Goal: Communication & Community: Ask a question

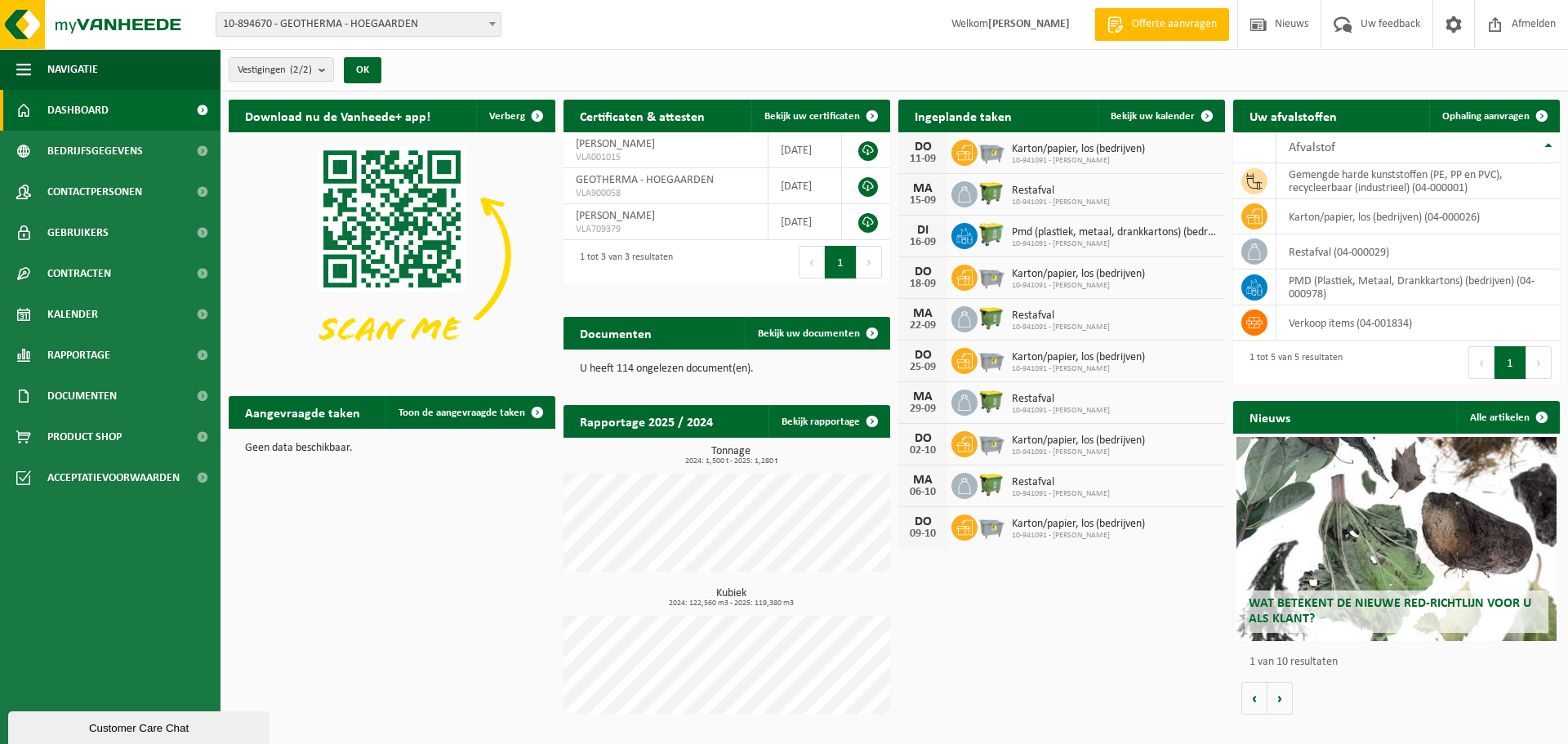
click at [1000, 229] on img at bounding box center [991, 234] width 28 height 28
click at [1207, 116] on span at bounding box center [1207, 116] width 33 height 33
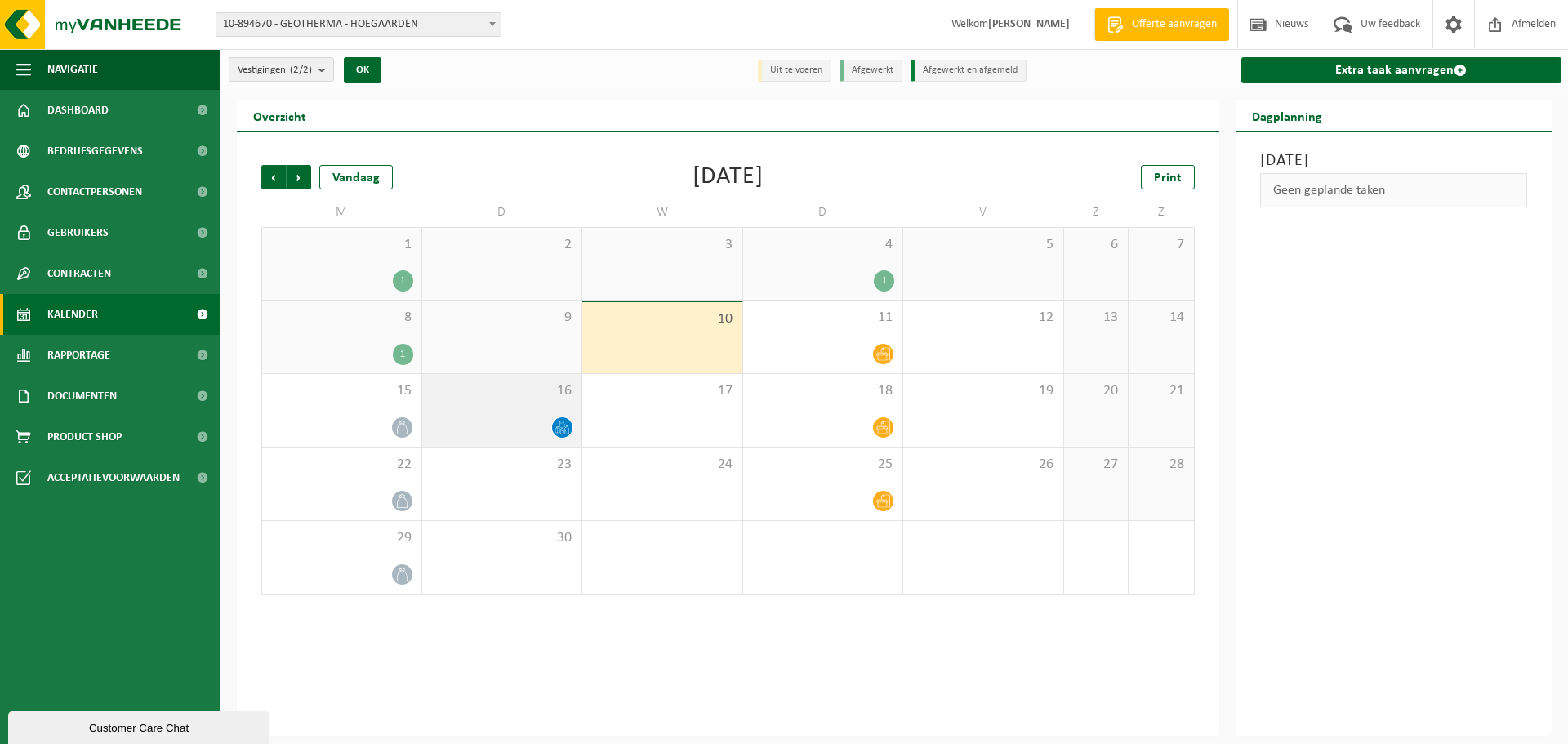
click at [564, 422] on icon at bounding box center [562, 427] width 14 height 14
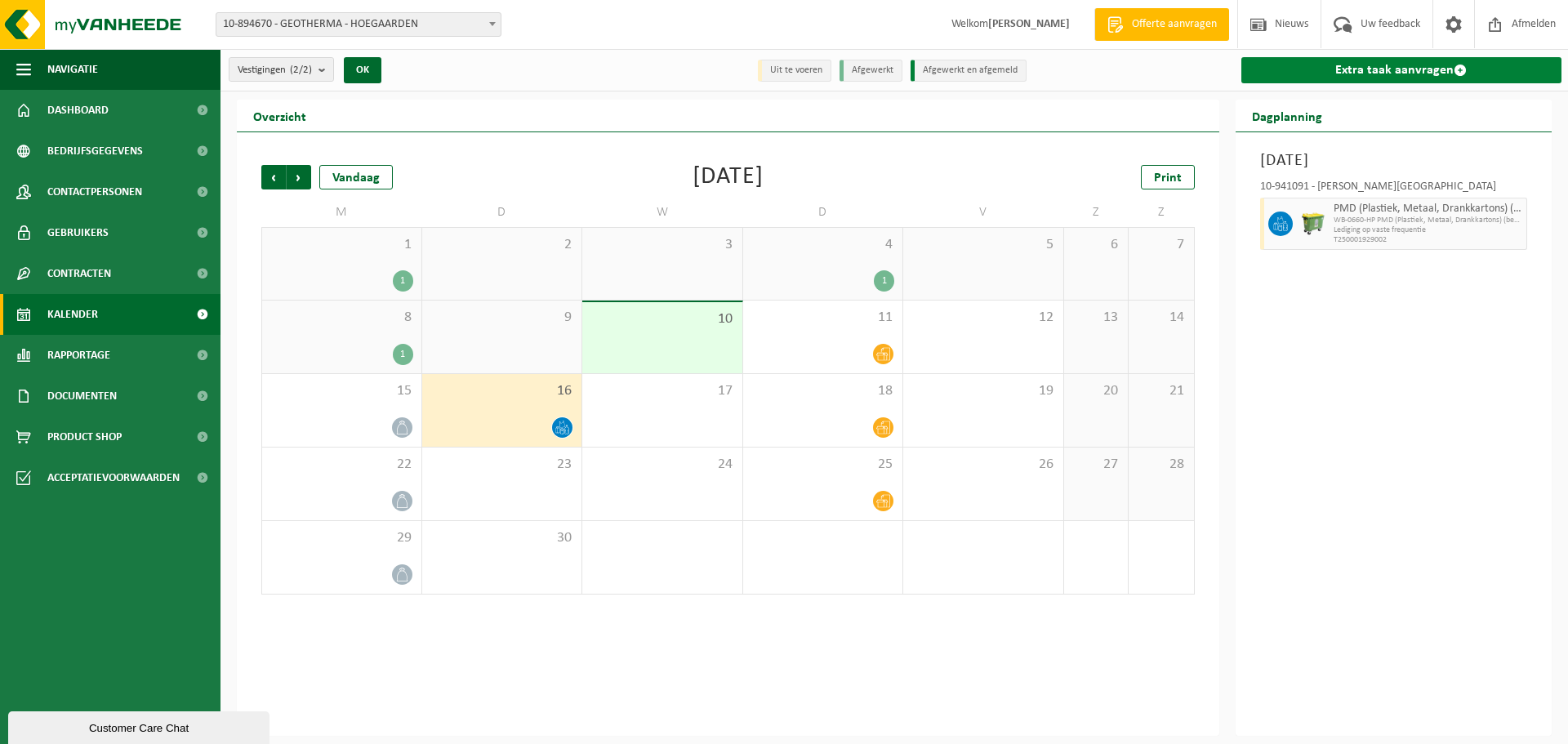
click at [1458, 68] on span at bounding box center [1460, 71] width 13 height 13
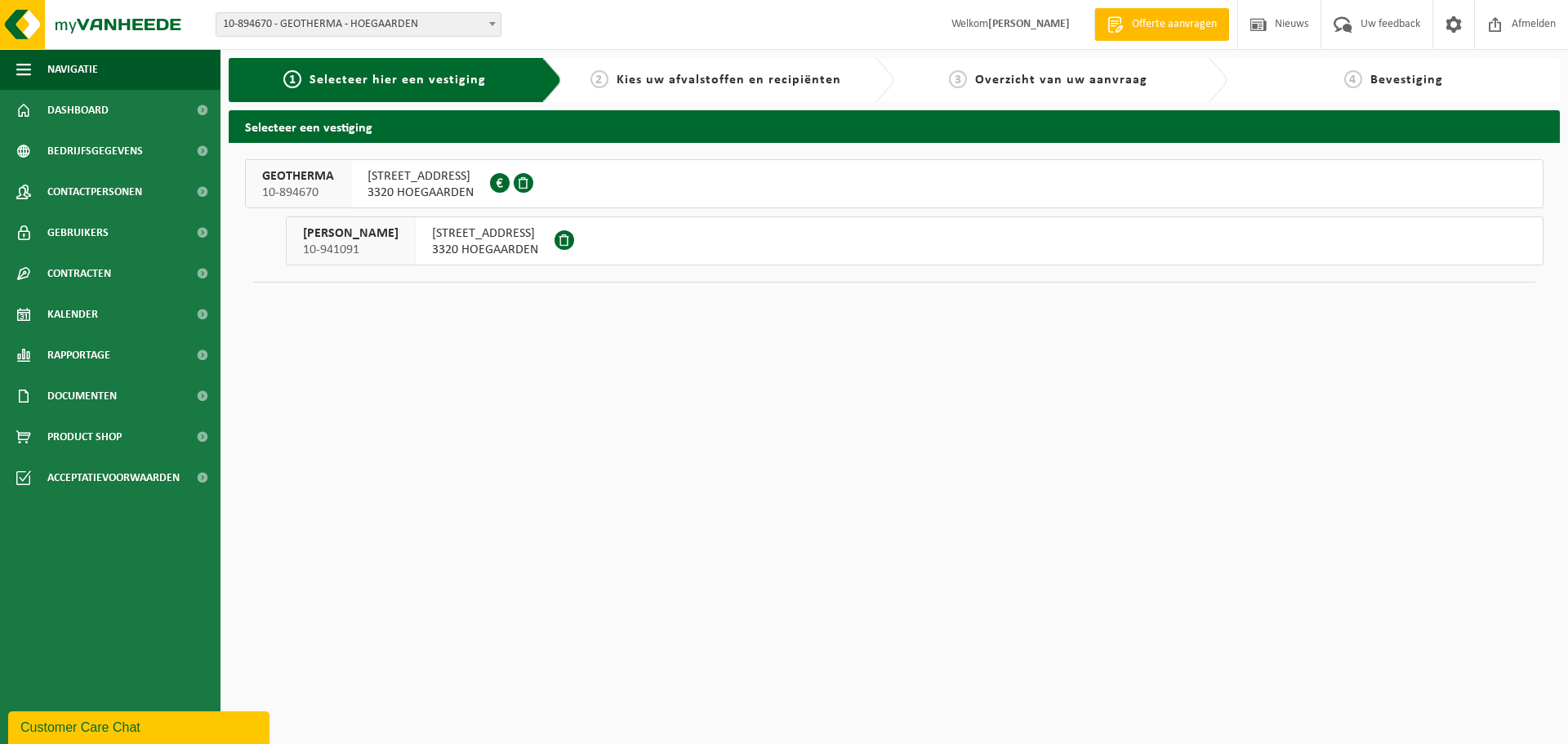
click at [538, 238] on span "[STREET_ADDRESS]" at bounding box center [485, 233] width 106 height 16
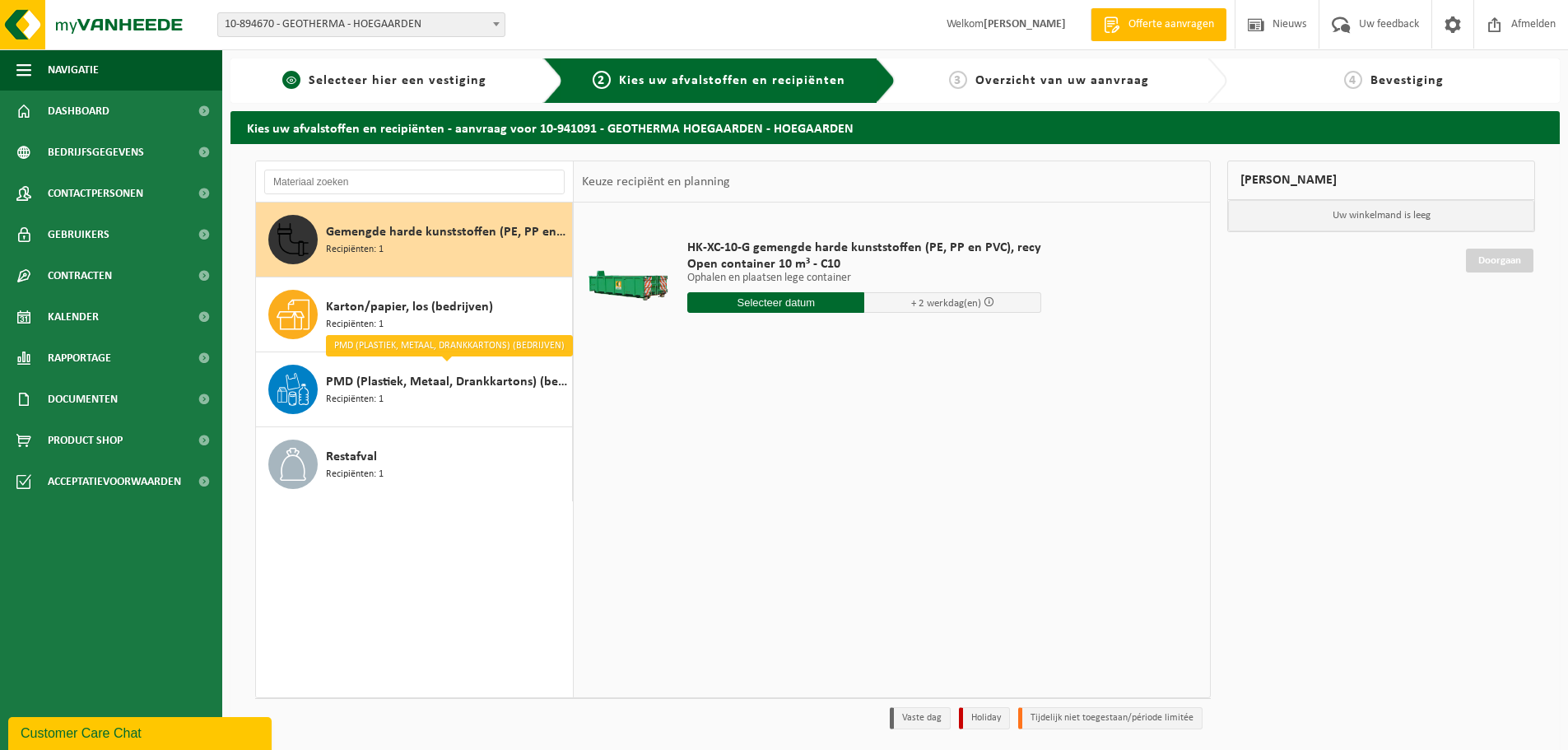
click at [361, 77] on span "Selecteer hier een vestiging" at bounding box center [398, 81] width 178 height 14
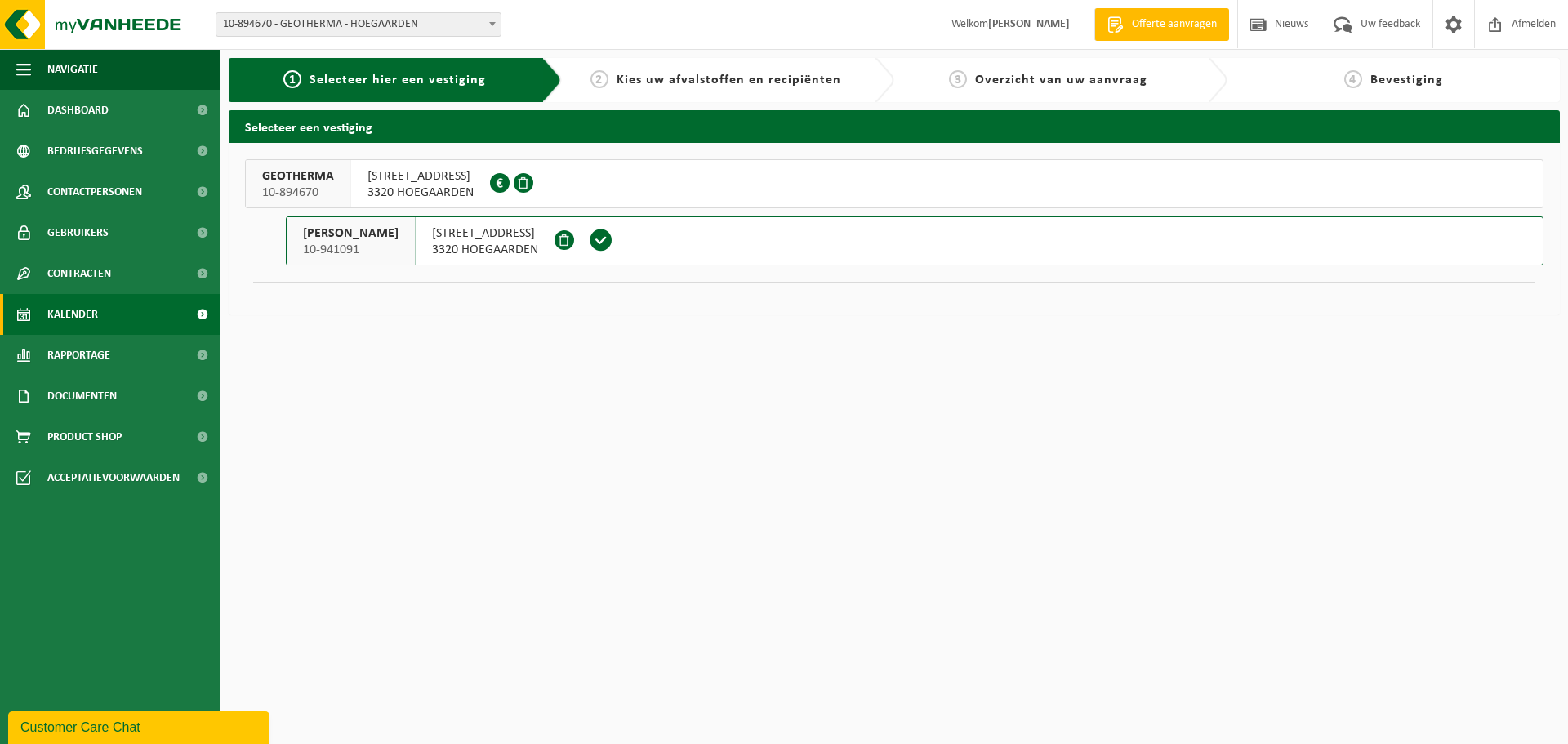
click at [155, 316] on link "Kalender" at bounding box center [110, 314] width 221 height 41
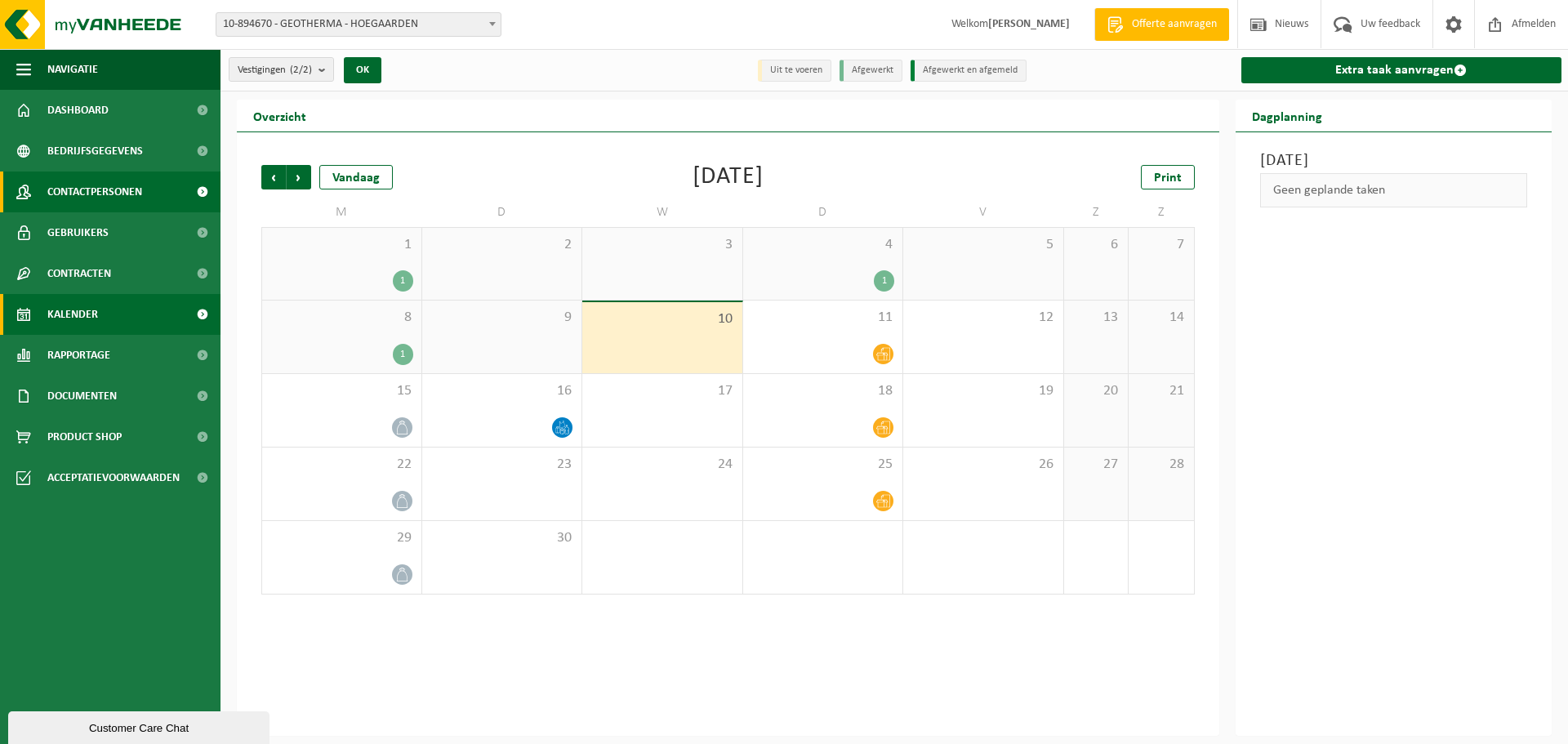
click at [108, 187] on span "Contactpersonen" at bounding box center [94, 191] width 95 height 41
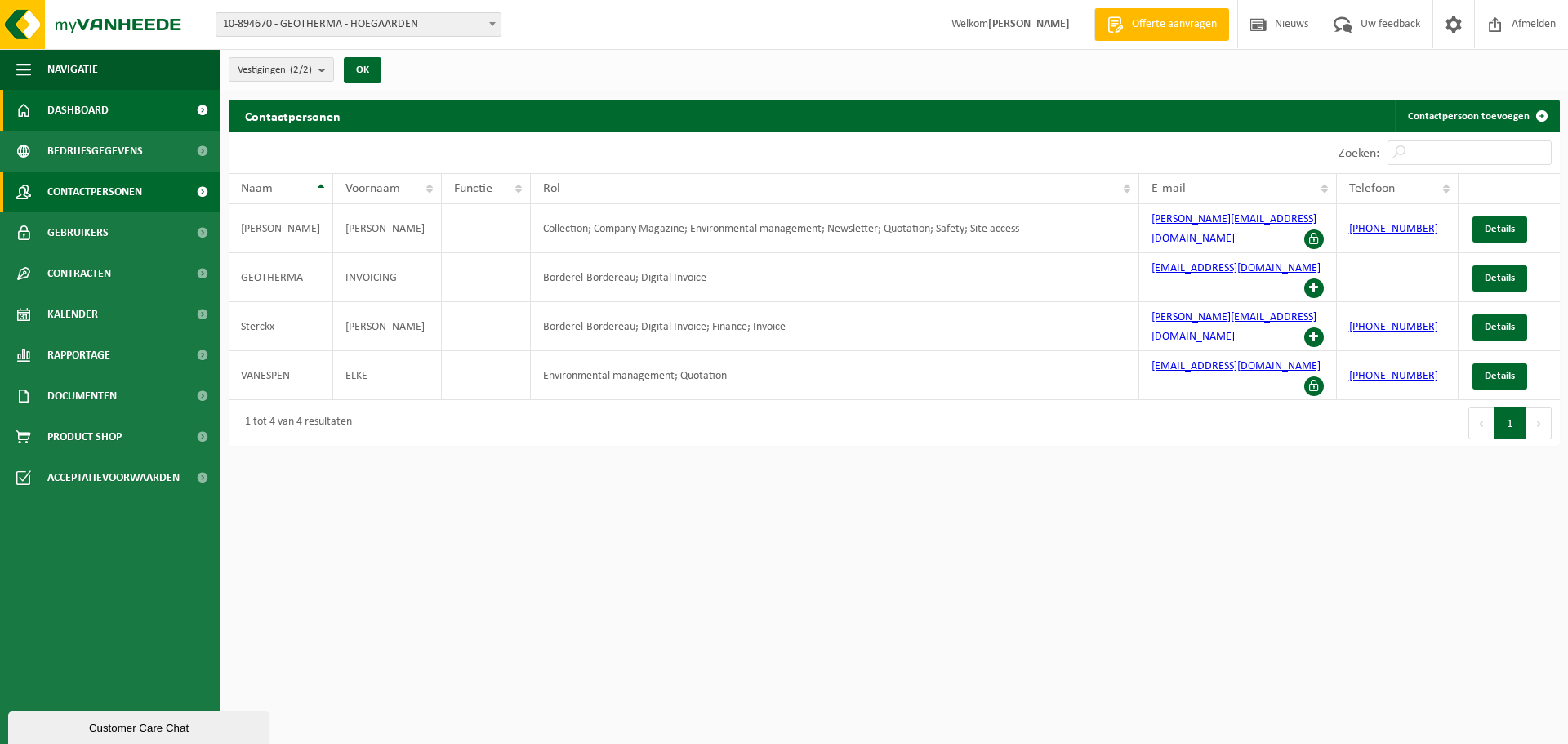
click at [78, 113] on span "Dashboard" at bounding box center [77, 110] width 61 height 41
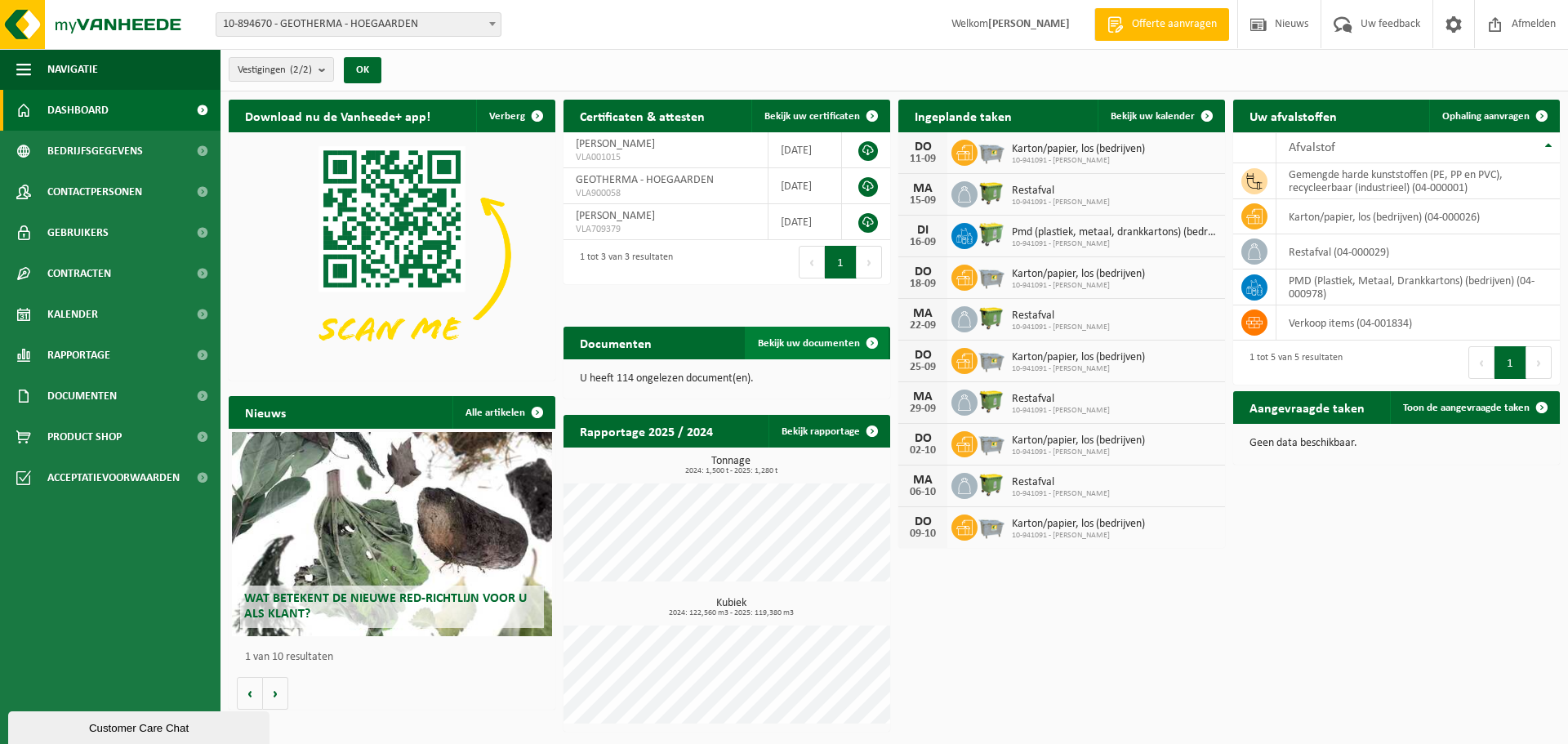
click at [873, 343] on span at bounding box center [872, 343] width 33 height 33
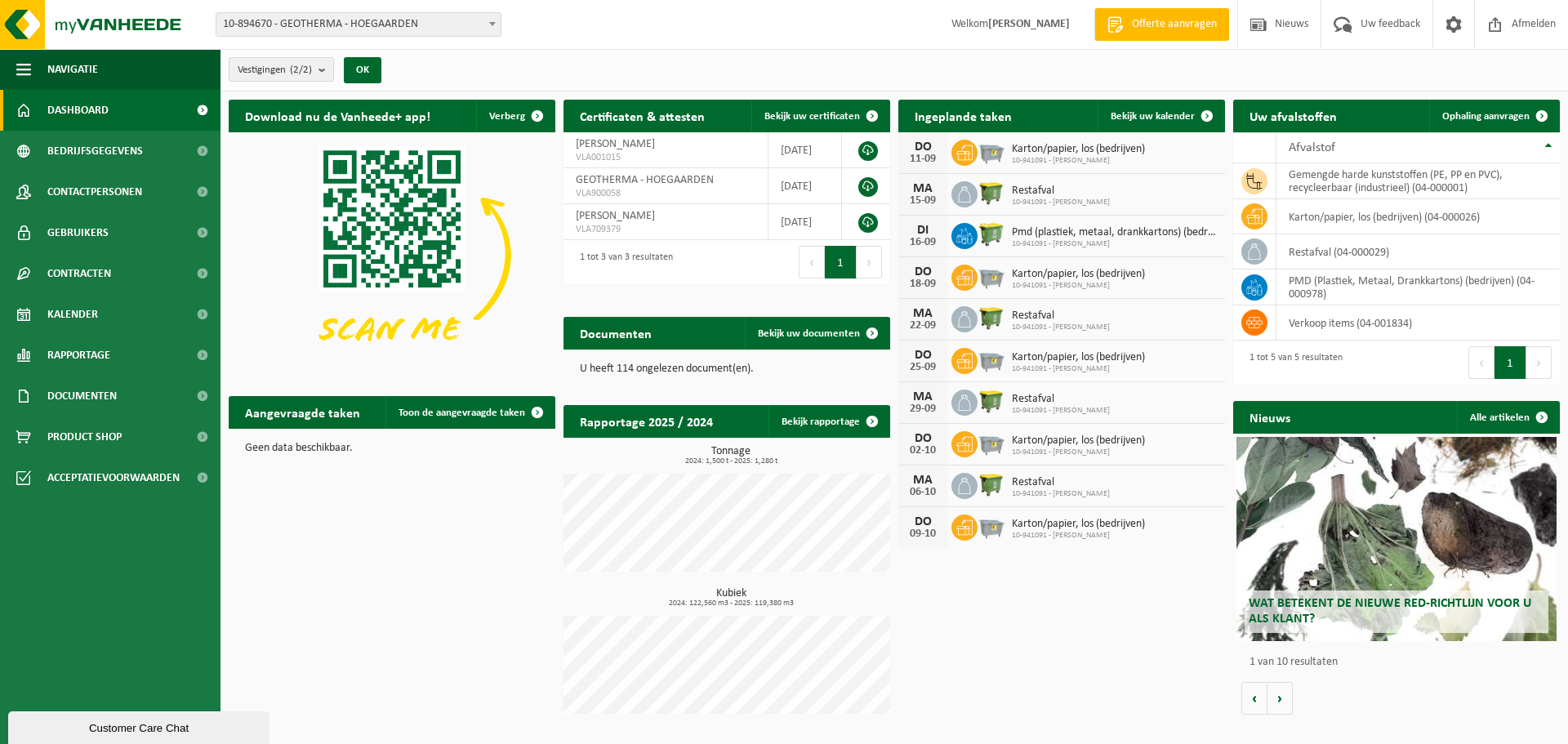
click at [118, 728] on div "Customer Care Chat" at bounding box center [139, 728] width 237 height 13
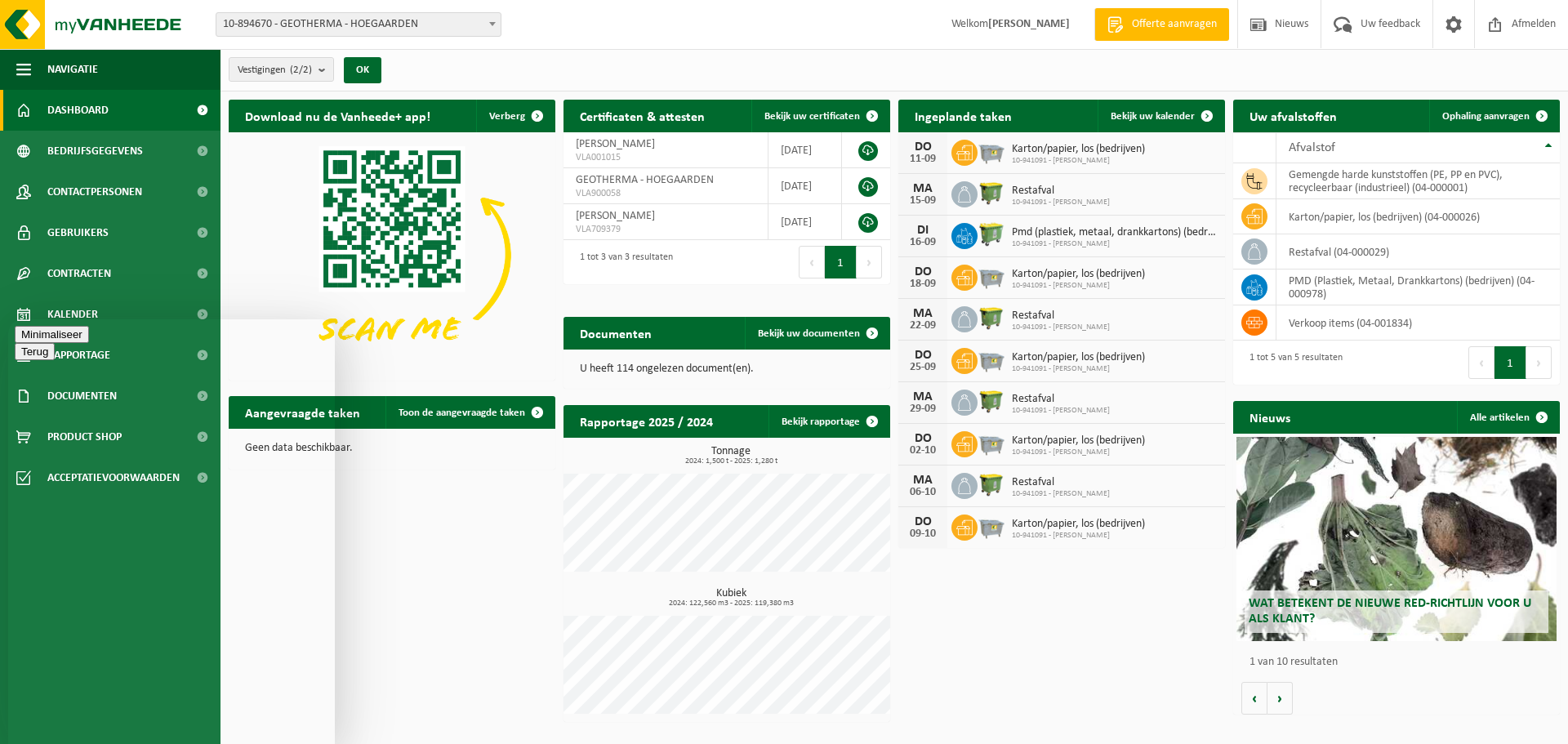
type textarea "Hallo"
type textarea "ik wil bij mijn pmd ophaling [DATE] 7 extra zakken toevoegen."
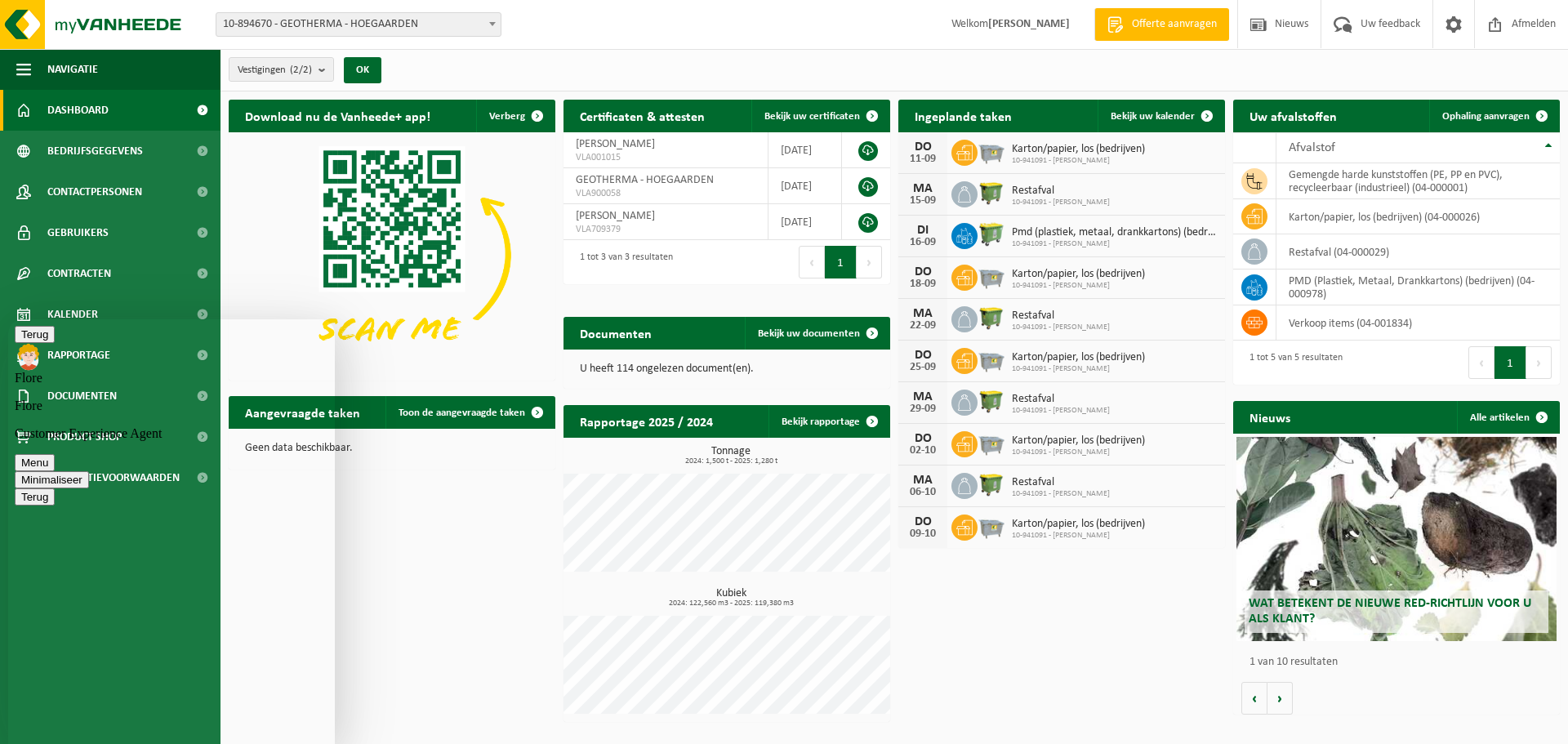
type textarea "M"
type textarea "Op welke manier geef ik dit het beste door?"
type textarea "moet ik op die dag een extra pmd ophaling aanvragen?"
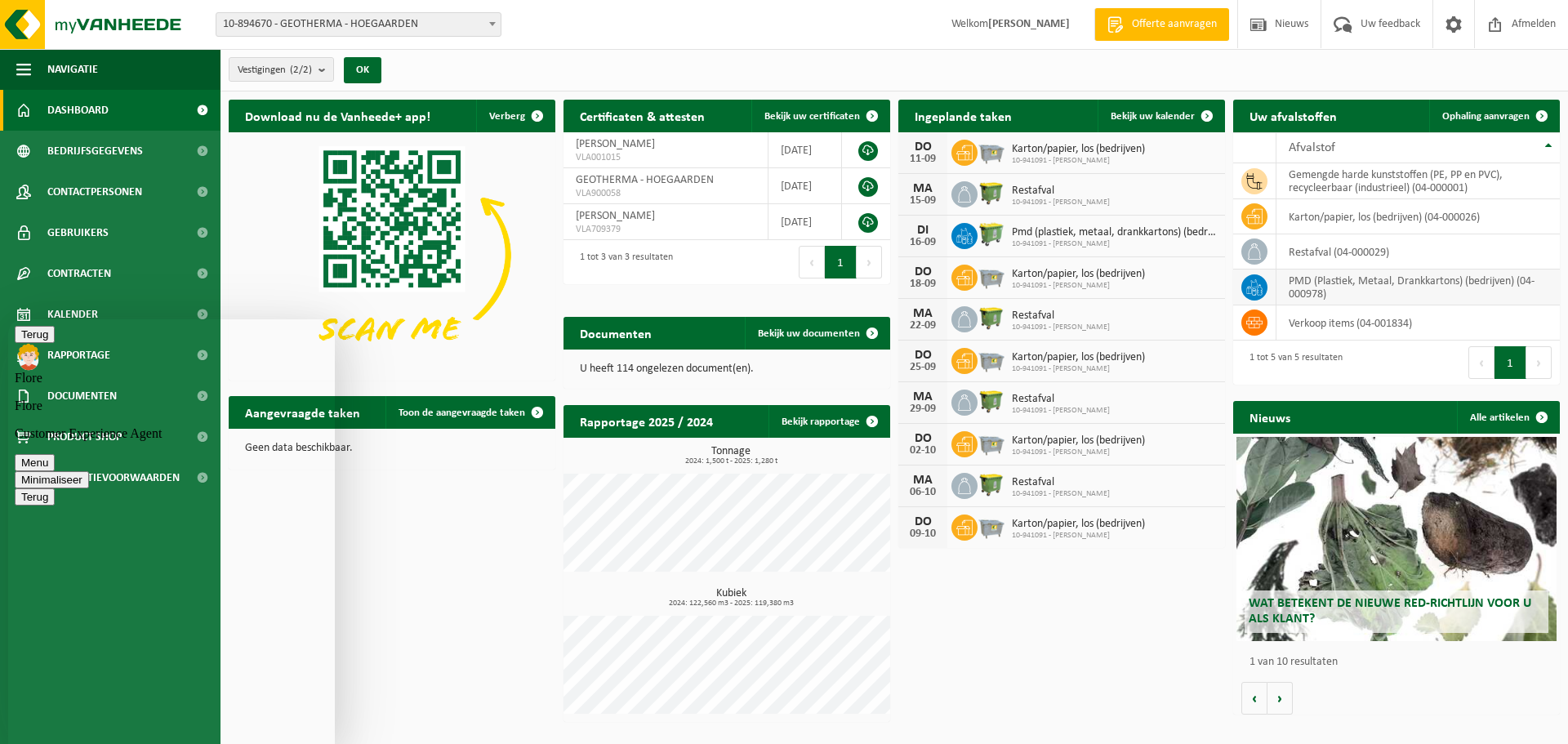
click at [1252, 284] on icon at bounding box center [1254, 287] width 16 height 16
click at [538, 411] on span at bounding box center [537, 412] width 33 height 33
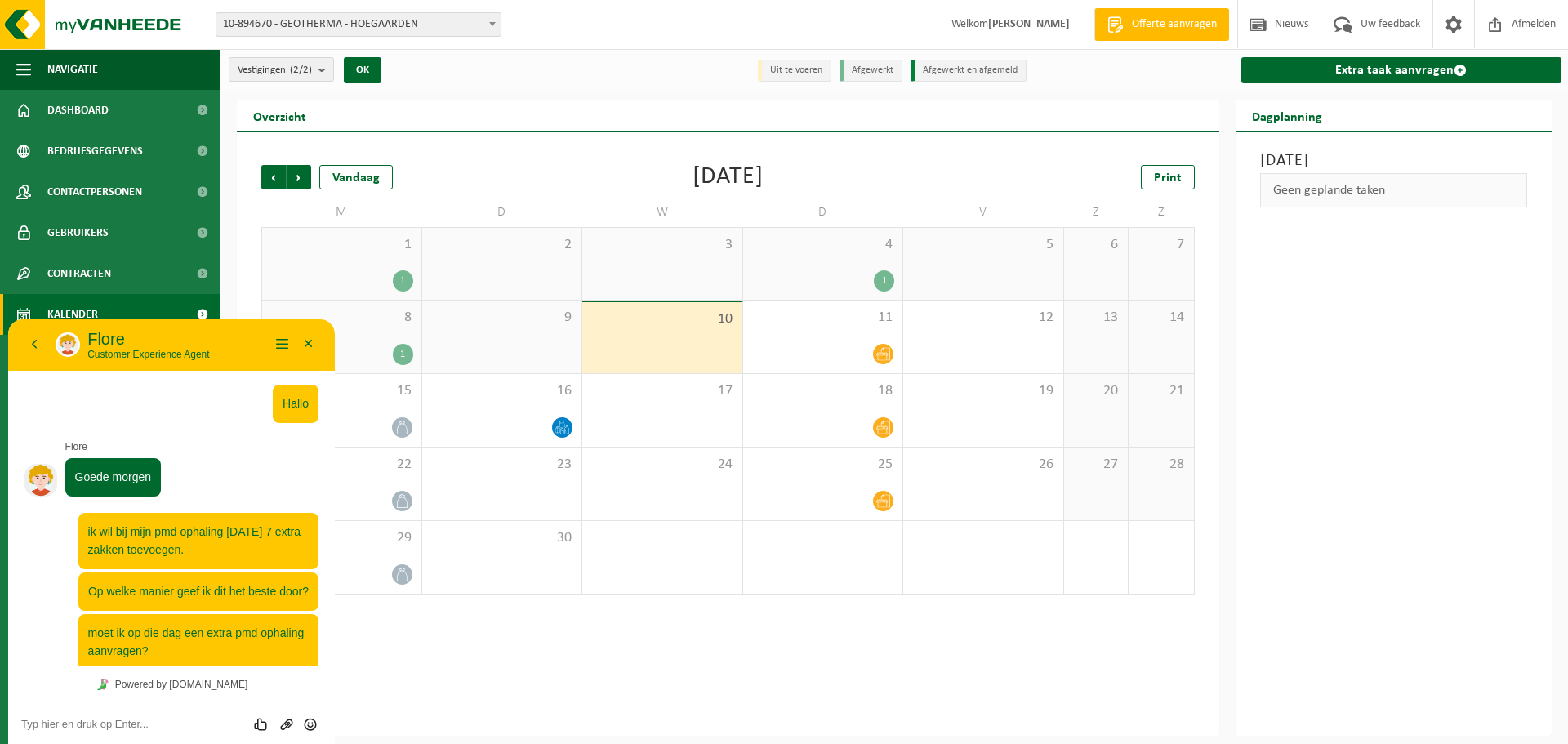
scroll to position [18, 0]
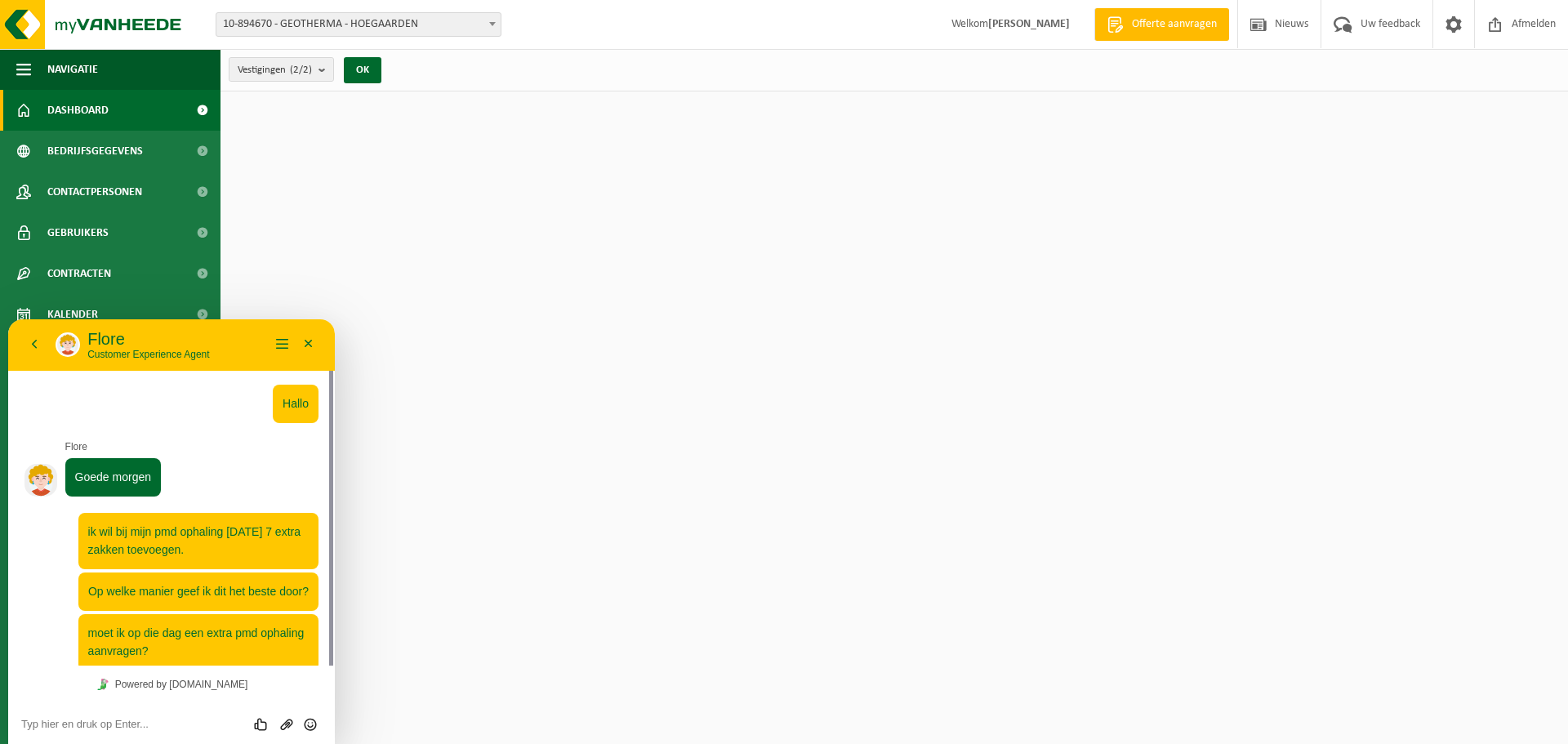
scroll to position [18, 0]
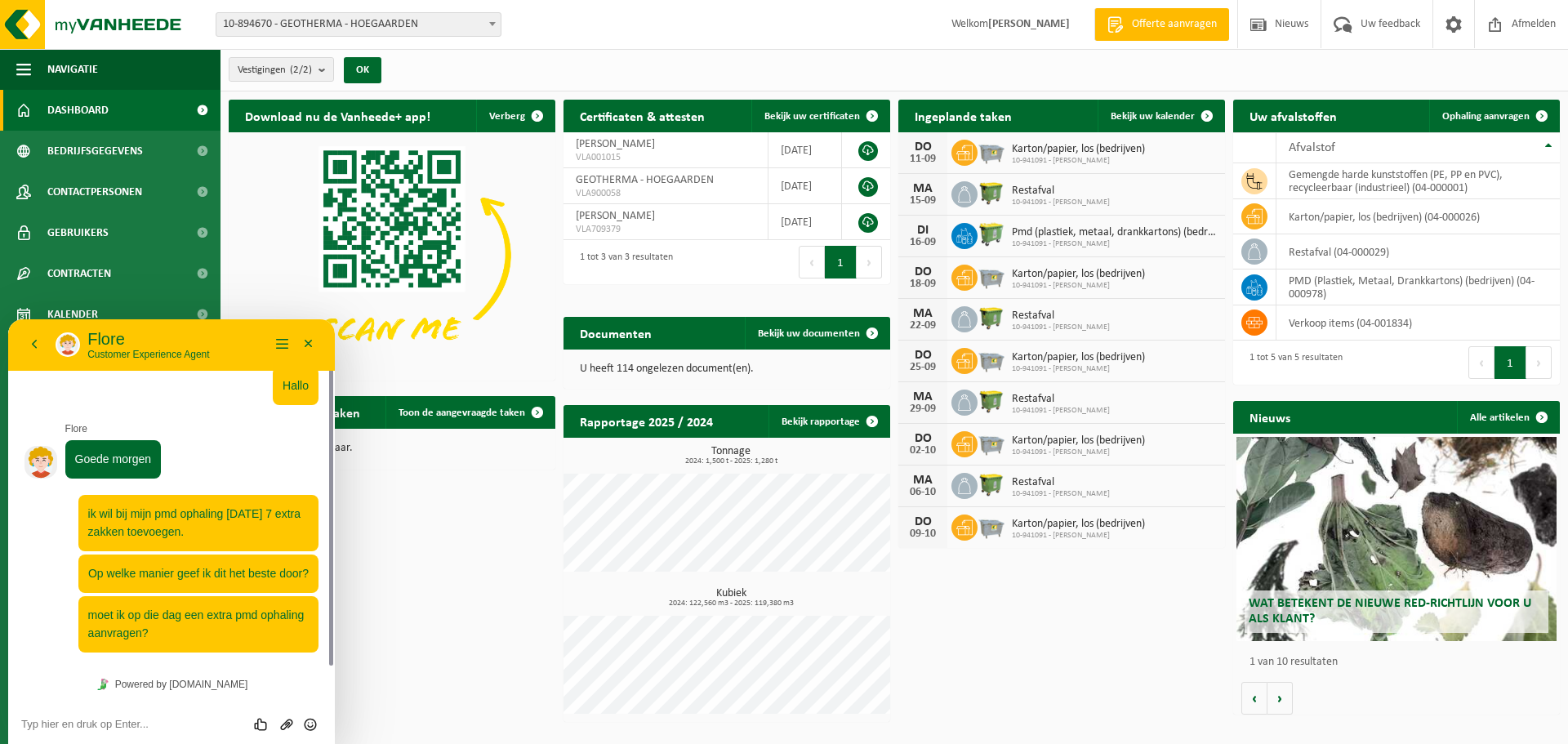
click at [162, 353] on p "Customer Experience Agent" at bounding box center [178, 354] width 182 height 12
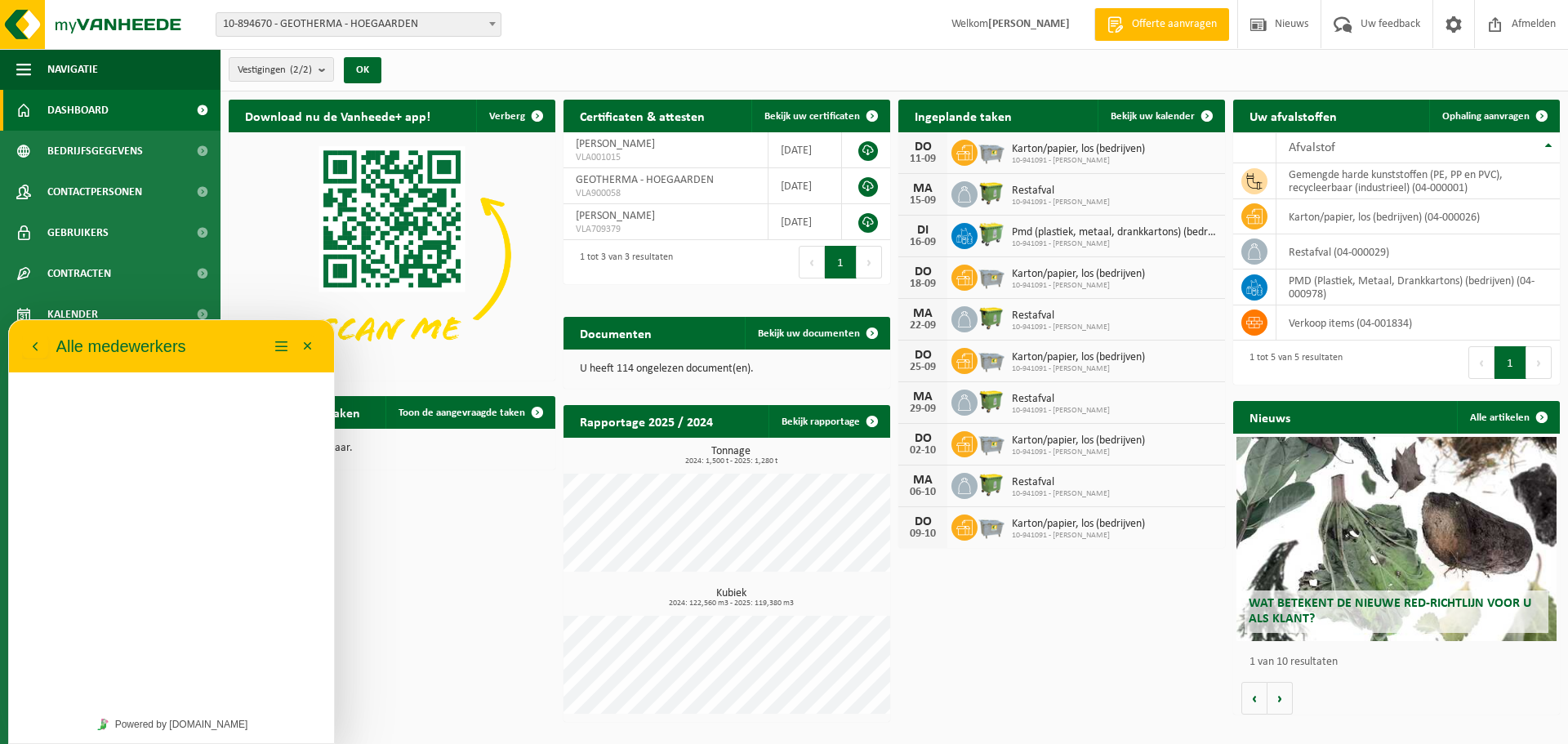
scroll to position [0, 0]
click at [162, 353] on p "Alle medewerkers" at bounding box center [121, 346] width 130 height 26
click at [33, 349] on icon "button" at bounding box center [35, 346] width 15 height 19
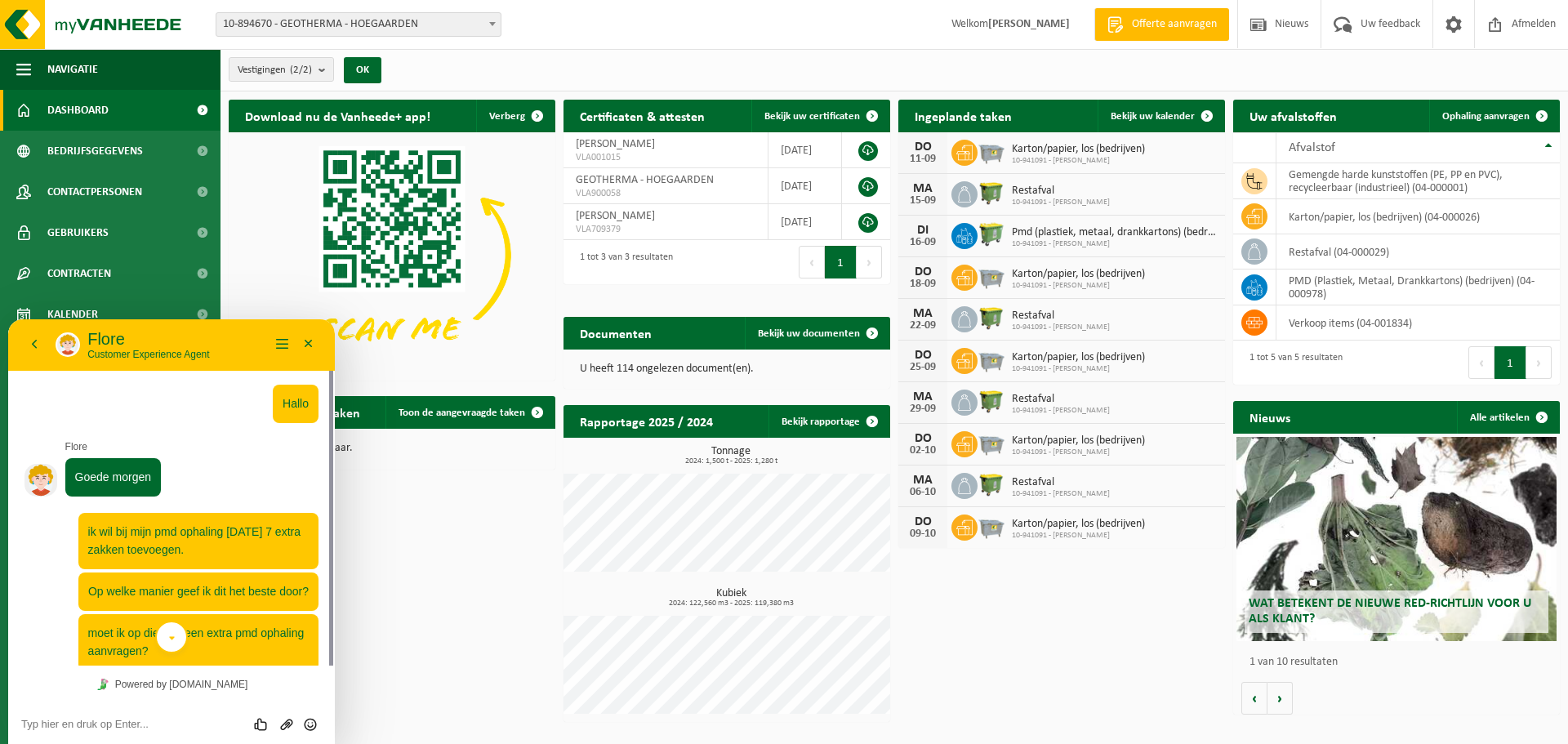
click at [166, 636] on icon "scroll to bottom" at bounding box center [171, 638] width 13 height 33
